Goal: Find specific page/section: Find specific page/section

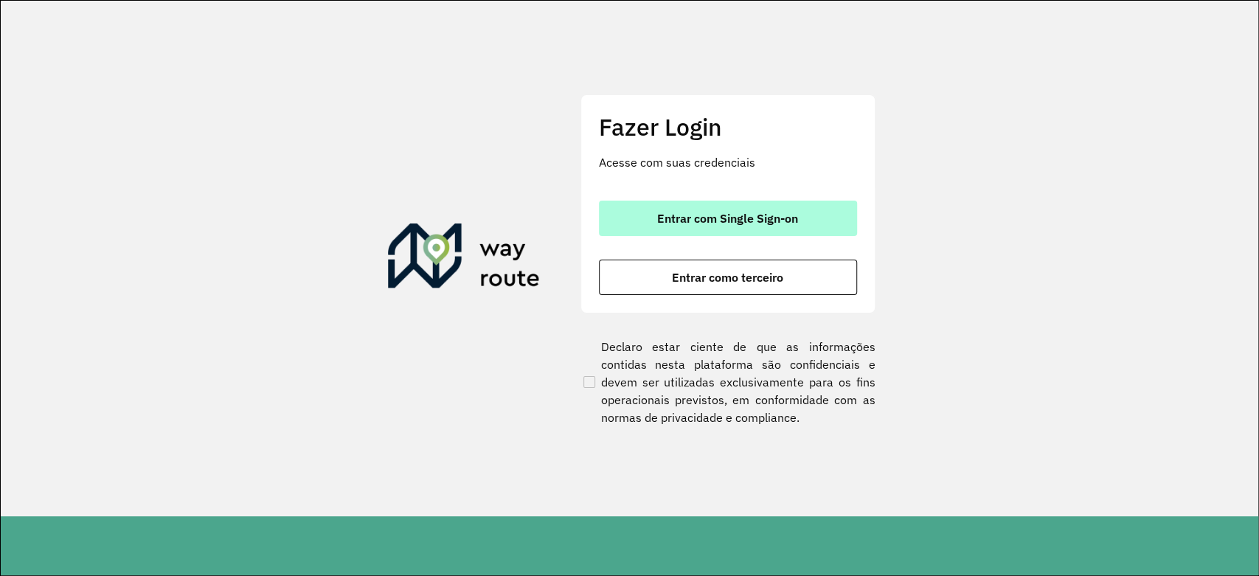
click at [750, 212] on span "Entrar com Single Sign-on" at bounding box center [727, 218] width 141 height 12
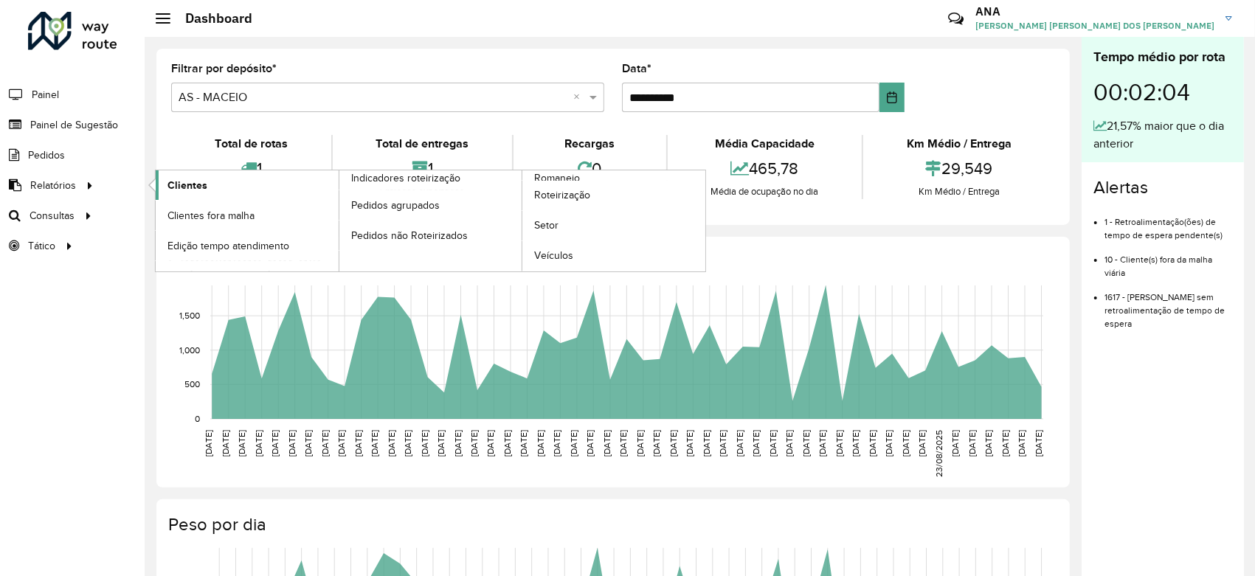
click at [235, 183] on link "Clientes" at bounding box center [247, 185] width 183 height 30
